Goal: Transaction & Acquisition: Purchase product/service

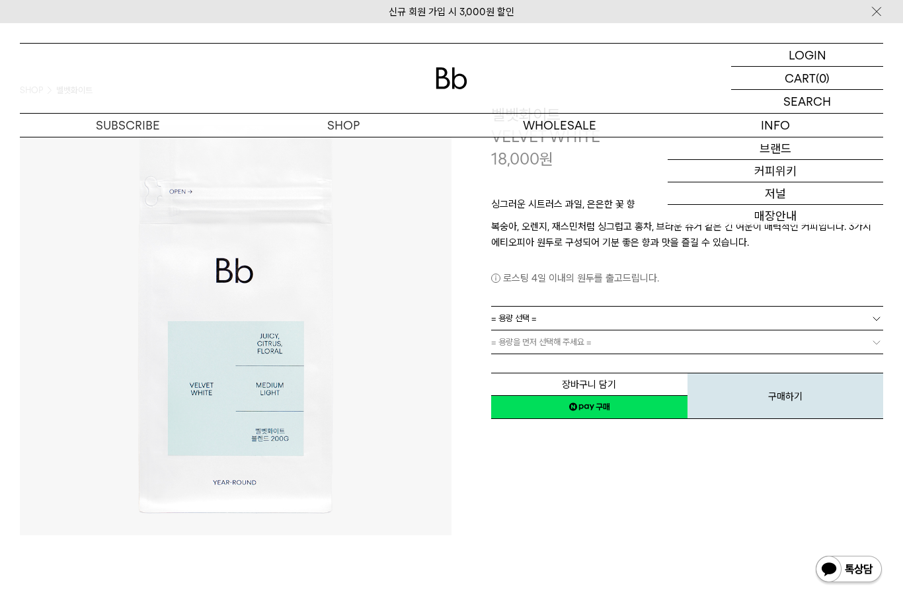
scroll to position [68, 0]
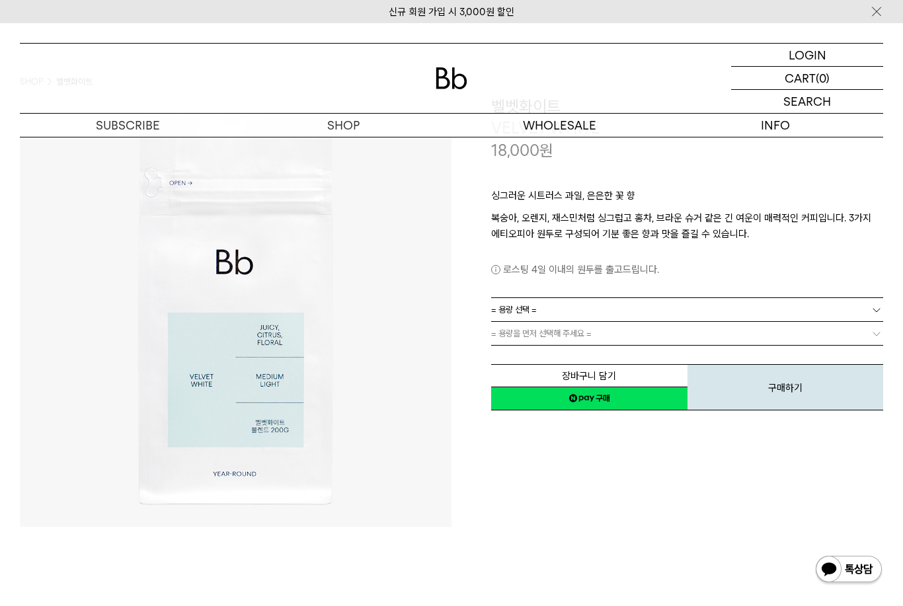
click at [606, 331] on link "= 용량을 먼저 선택해 주세요 =" at bounding box center [687, 333] width 392 height 23
click at [743, 302] on link "= 용량 선택 =" at bounding box center [687, 309] width 392 height 23
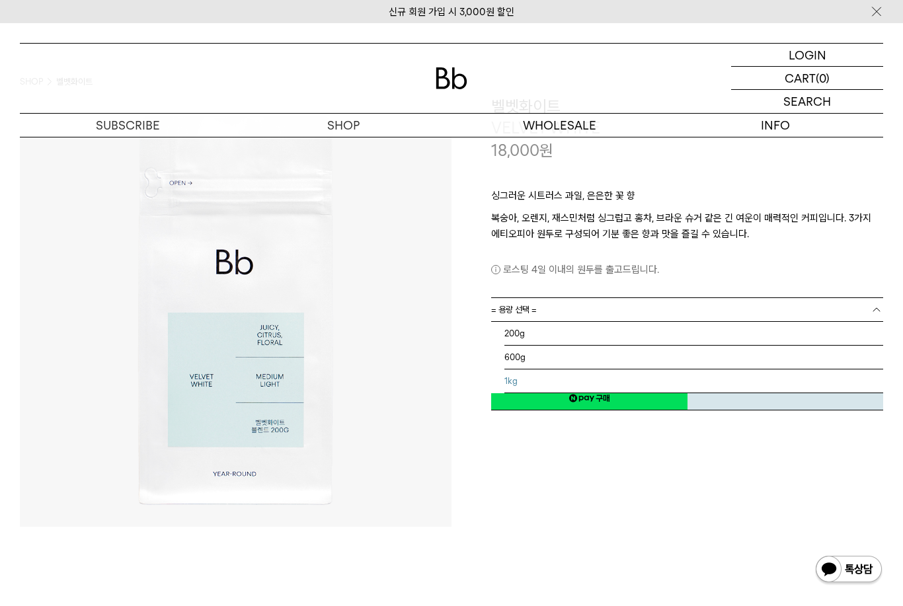
click at [569, 385] on li "1kg" at bounding box center [694, 382] width 379 height 24
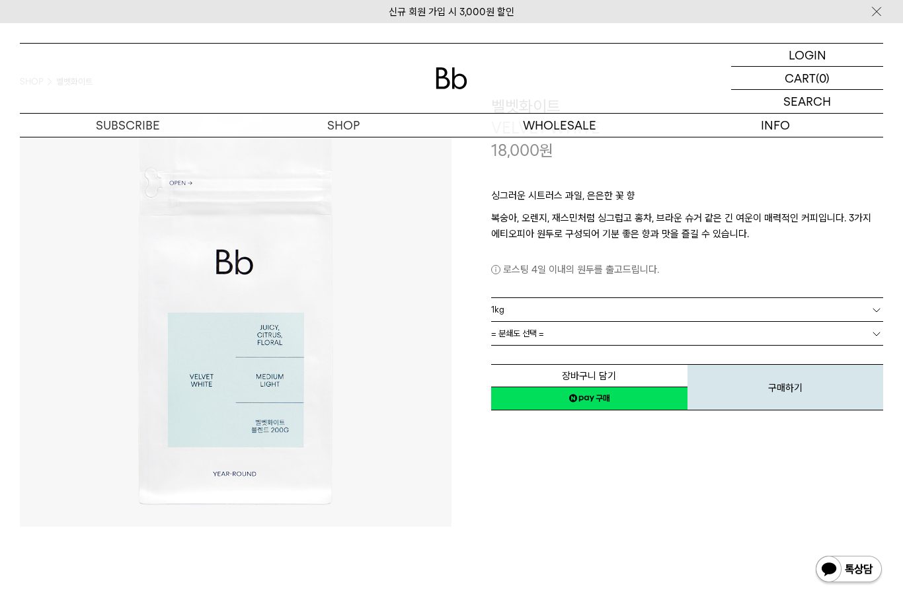
click at [571, 330] on link "= 분쇄도 선택 =" at bounding box center [687, 333] width 392 height 23
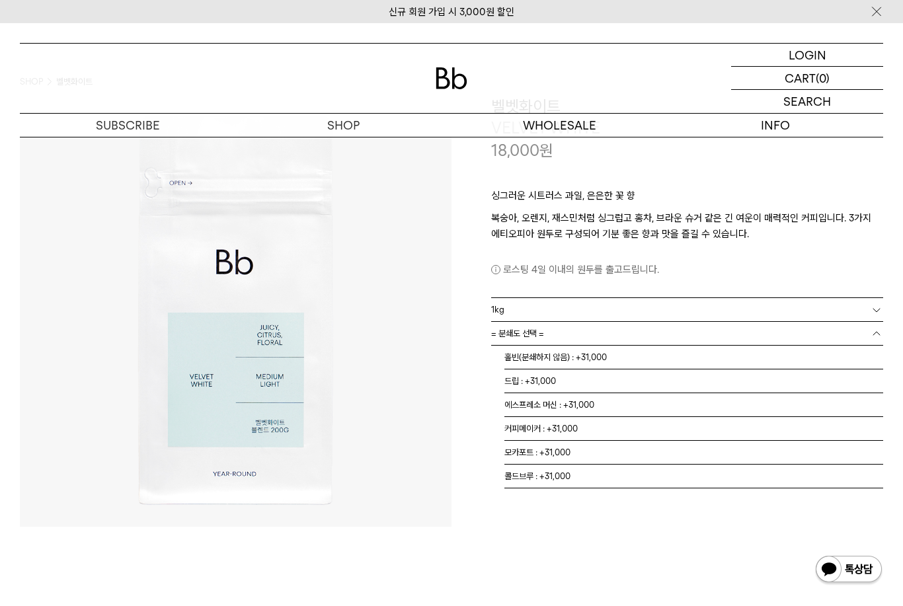
scroll to position [99, 0]
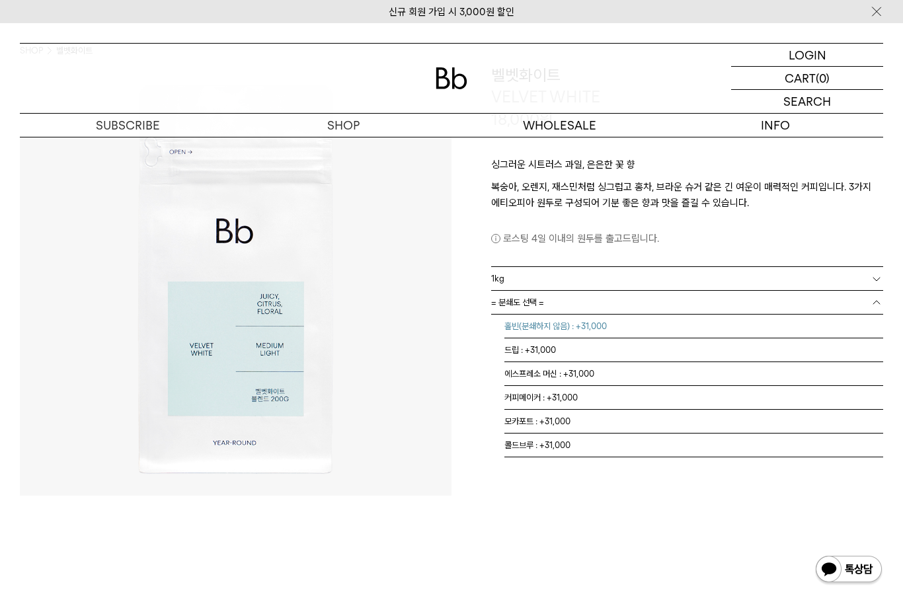
click at [593, 319] on li "홀빈(분쇄하지 않음) : +31,000" at bounding box center [694, 327] width 379 height 24
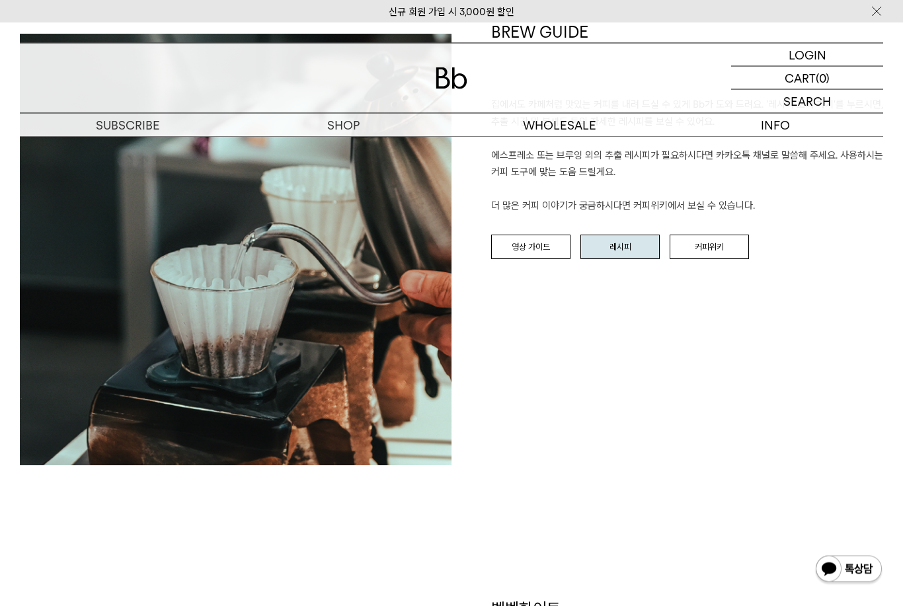
scroll to position [1590, 0]
click at [626, 249] on link "레시피" at bounding box center [620, 247] width 79 height 25
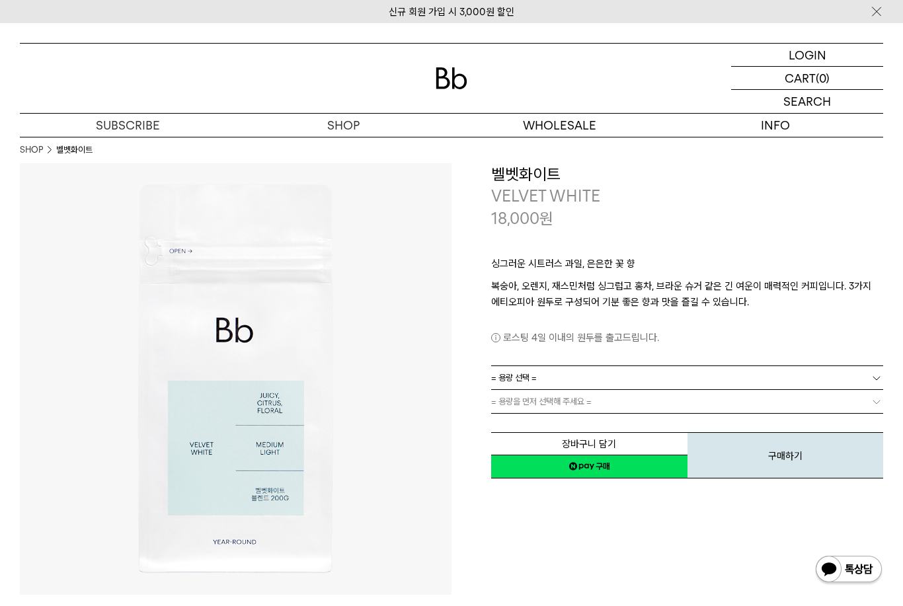
click at [585, 376] on link "= 용량 선택 =" at bounding box center [687, 377] width 392 height 23
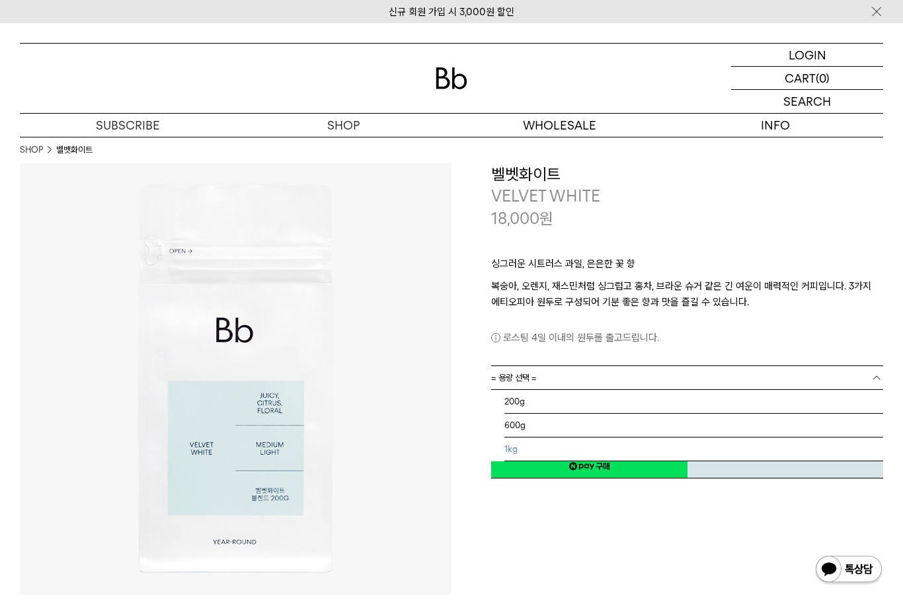
click at [523, 448] on li "1kg" at bounding box center [694, 450] width 379 height 24
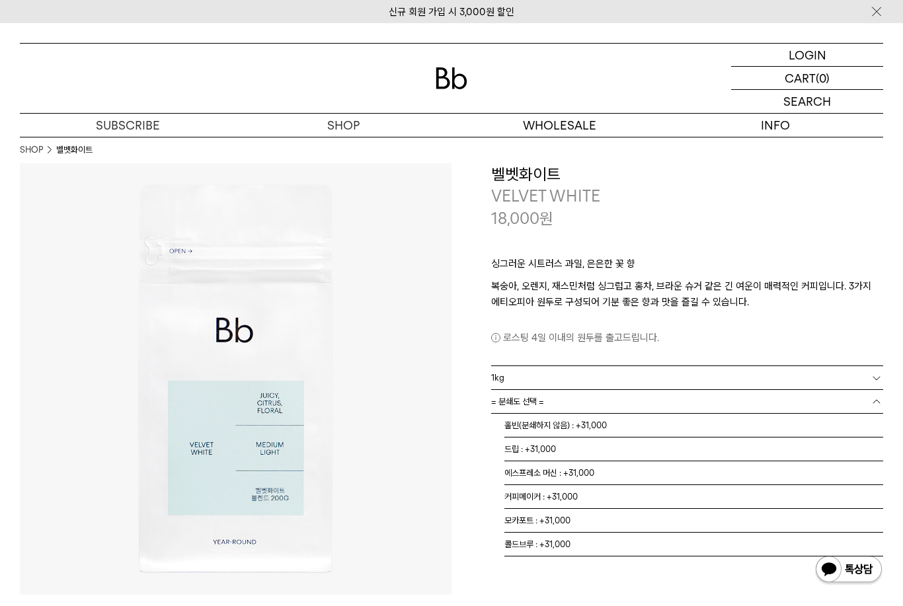
click at [553, 396] on link "= 분쇄도 선택 =" at bounding box center [687, 401] width 392 height 23
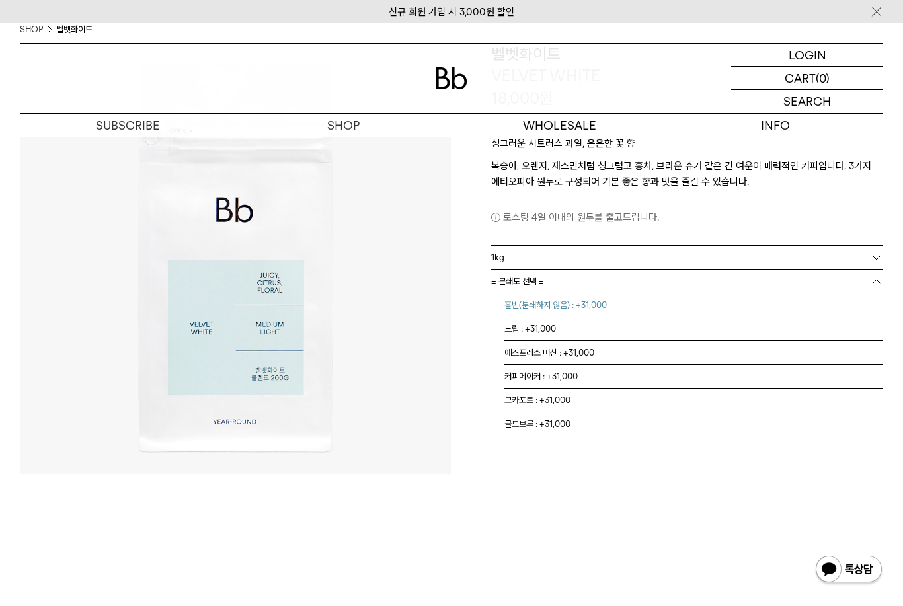
click at [599, 305] on li "홀빈(분쇄하지 않음) : +31,000" at bounding box center [694, 306] width 379 height 24
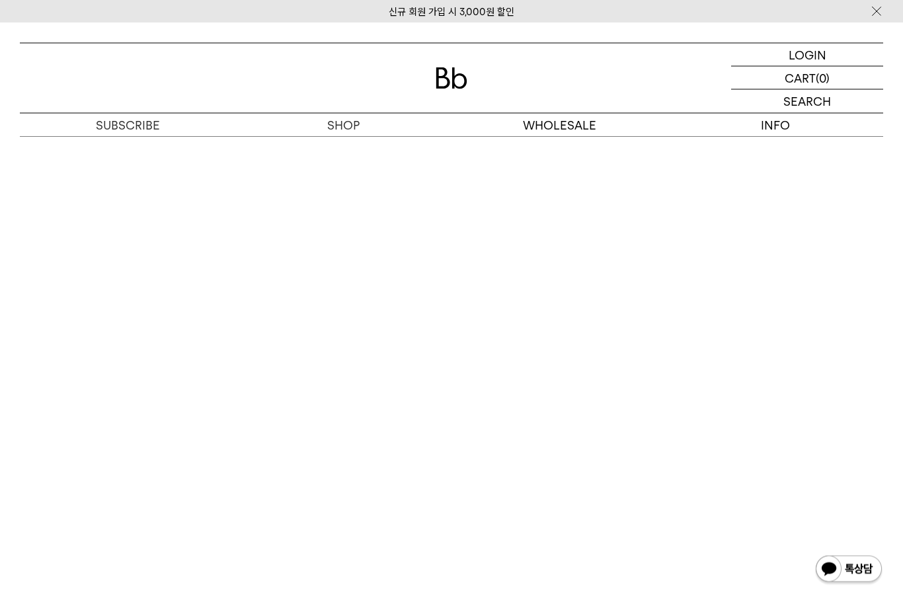
scroll to position [3014, 0]
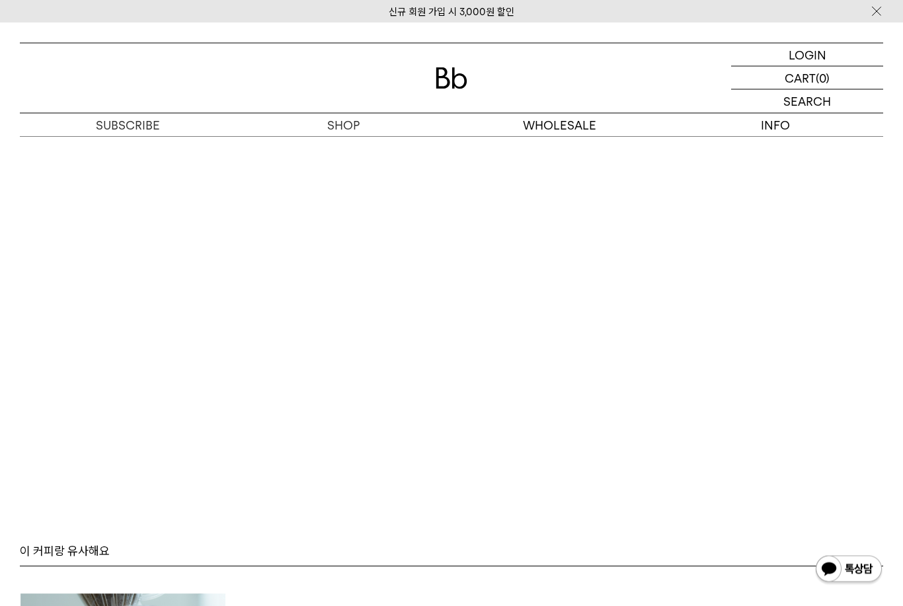
scroll to position [3312, 0]
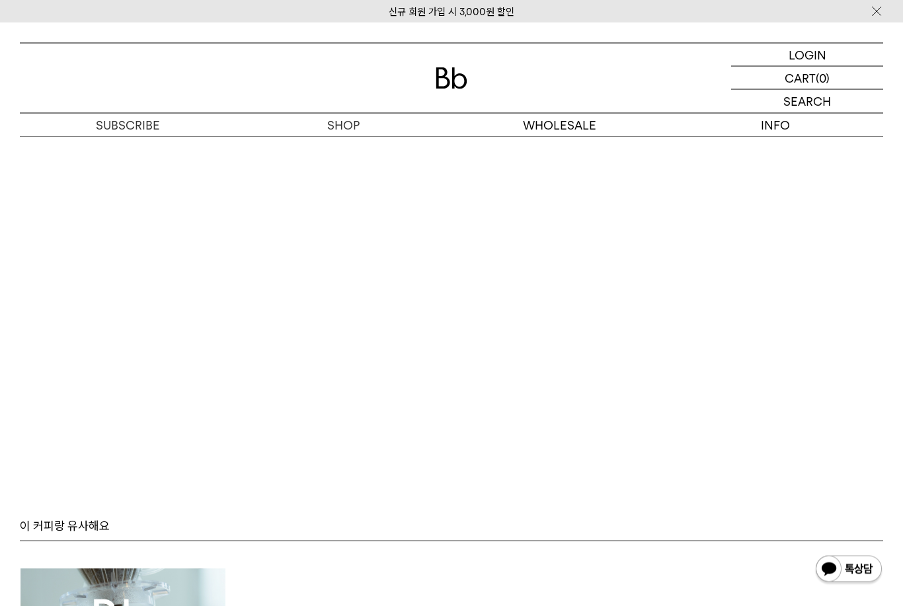
scroll to position [3316, 0]
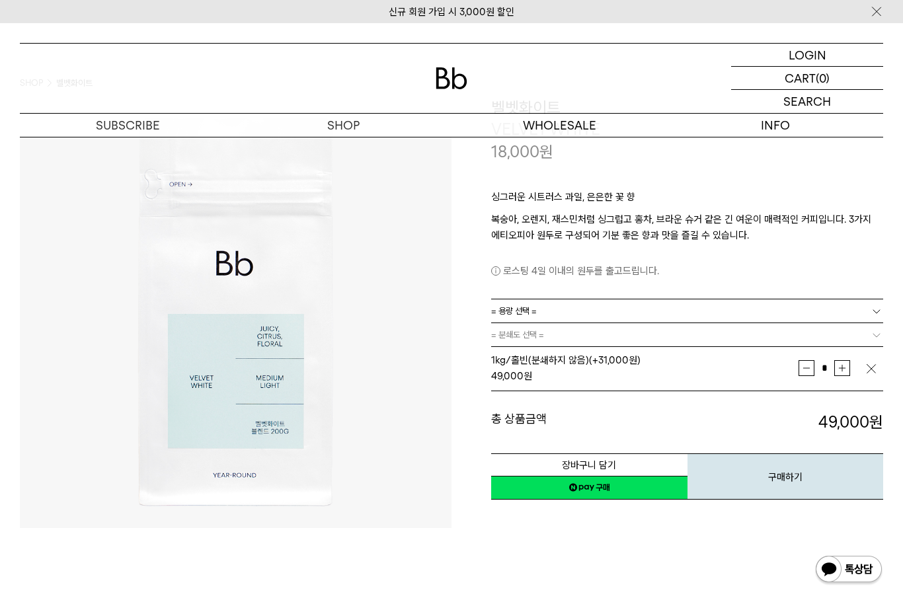
scroll to position [66, 0]
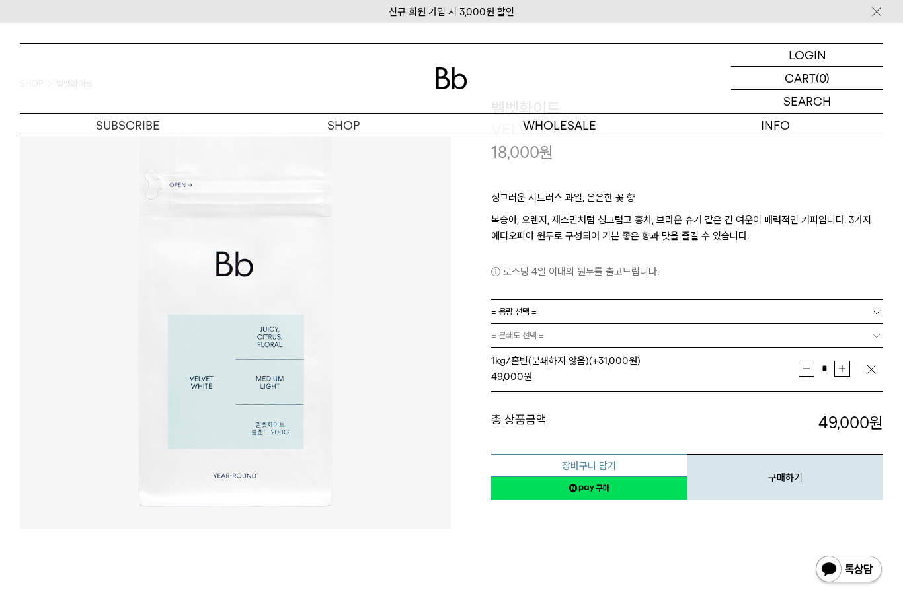
click at [591, 461] on button "장바구니 담기" at bounding box center [589, 465] width 196 height 23
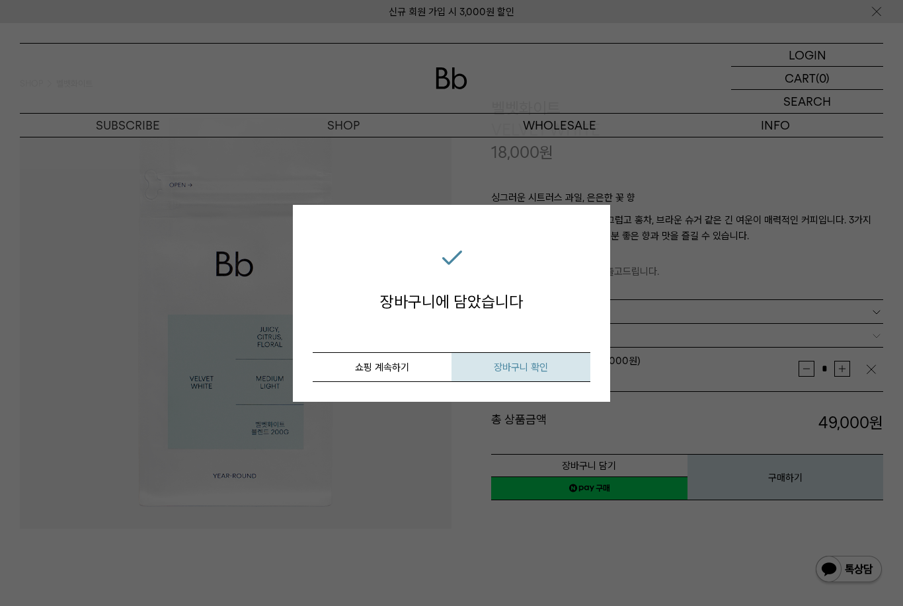
click at [536, 372] on span "장바구니 확인" at bounding box center [521, 368] width 54 height 12
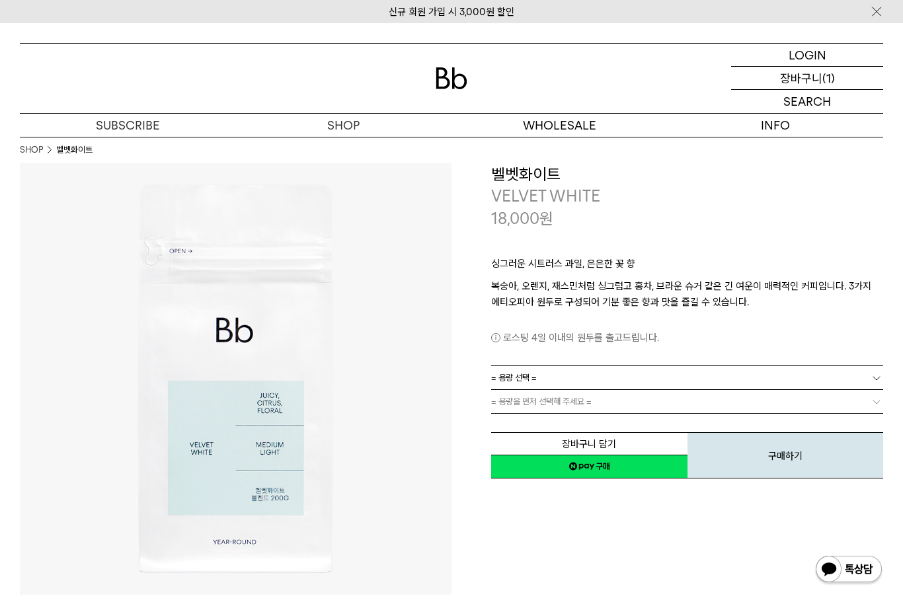
click at [807, 79] on p "장바구니" at bounding box center [801, 78] width 42 height 22
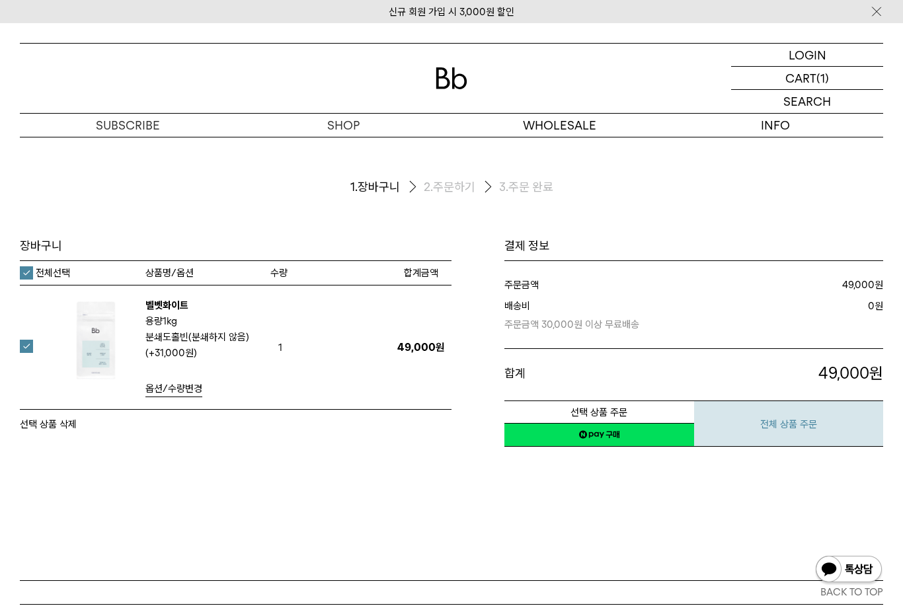
click at [799, 410] on button "전체 상품 주문" at bounding box center [789, 424] width 190 height 46
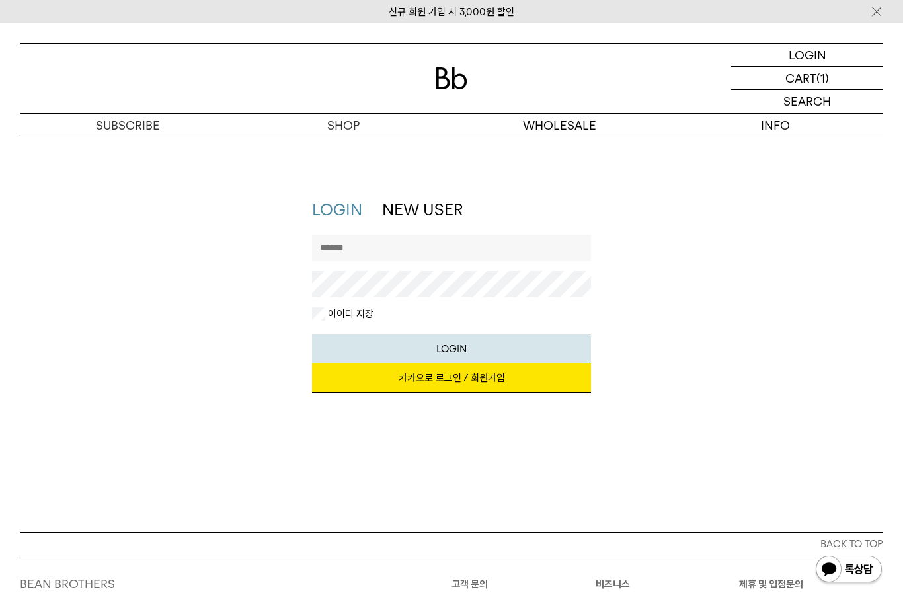
scroll to position [5, 0]
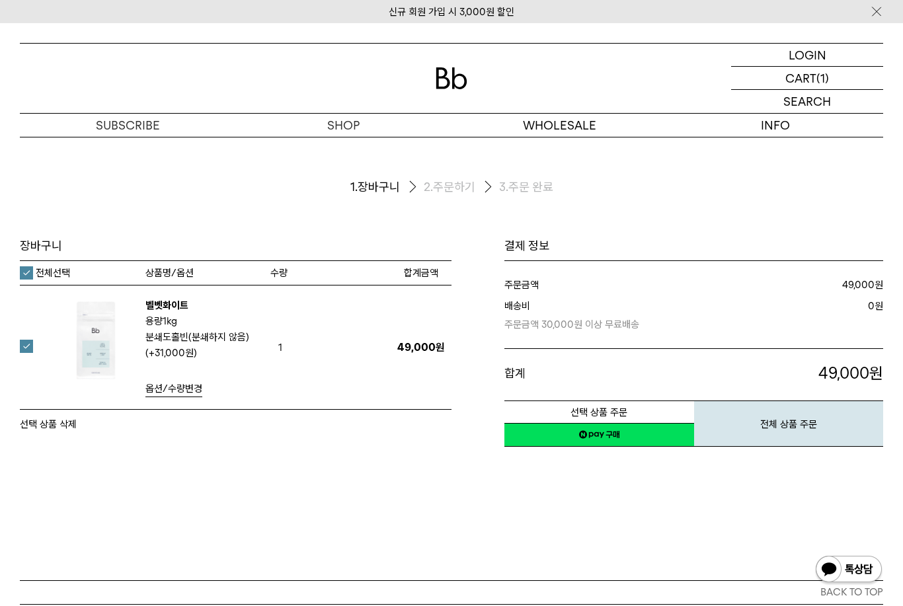
click at [595, 442] on link "네이버페이 구매하기" at bounding box center [600, 435] width 190 height 24
